Goal: Find specific page/section: Find specific page/section

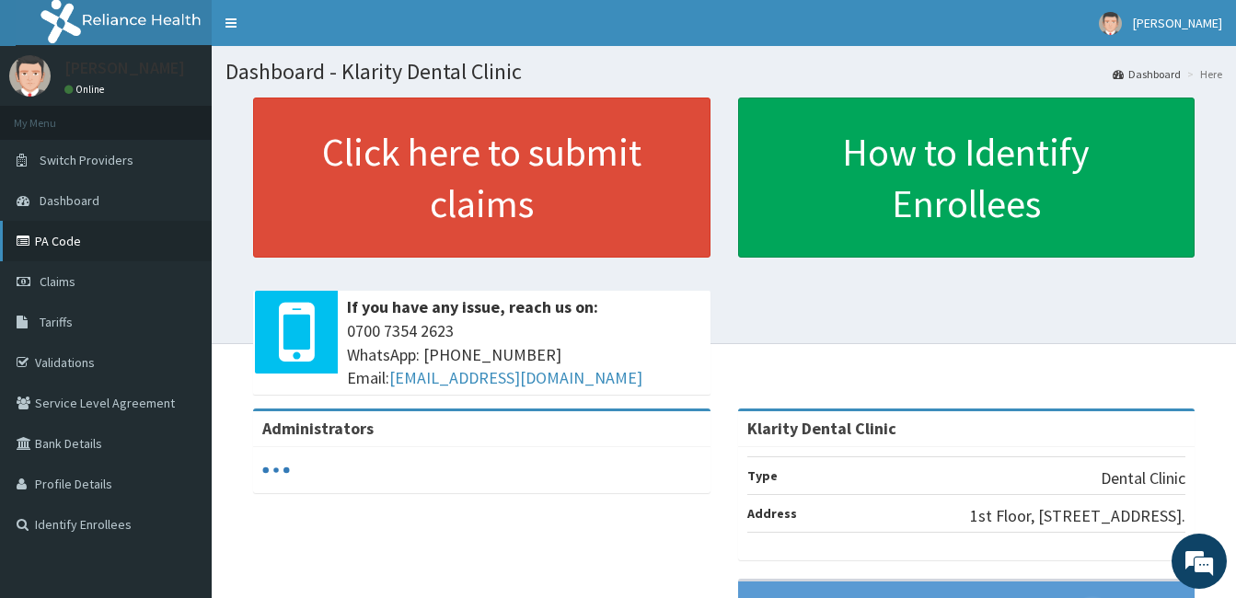
click at [50, 243] on link "PA Code" at bounding box center [106, 241] width 212 height 41
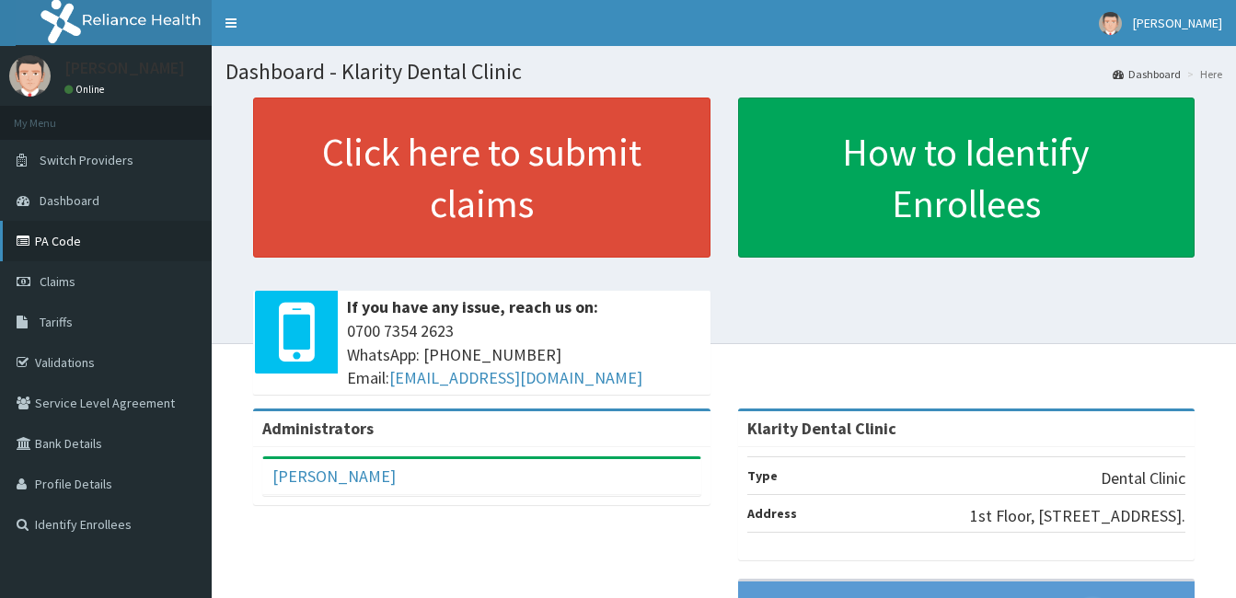
click at [69, 242] on link "PA Code" at bounding box center [106, 241] width 212 height 41
